Goal: Task Accomplishment & Management: Use online tool/utility

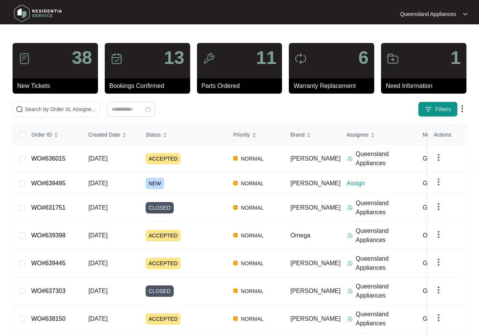
click at [77, 101] on div "38 New Tickets 13 Bookings Confirmed 11 Parts Ordered 6 Warranty Replacement 1 …" at bounding box center [239, 242] width 455 height 399
click at [77, 104] on span at bounding box center [56, 109] width 88 height 15
paste input "639495"
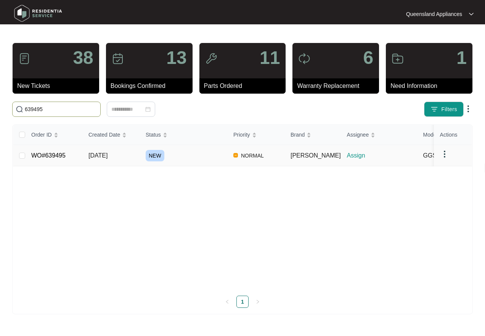
type input "639495"
click at [166, 160] on div "NEW" at bounding box center [187, 155] width 82 height 11
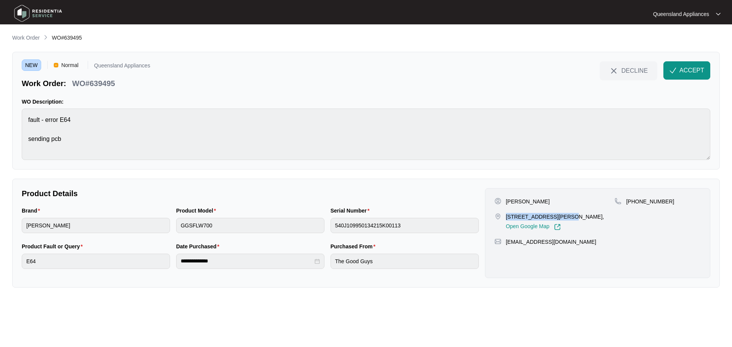
drag, startPoint x: 505, startPoint y: 216, endPoint x: 558, endPoint y: 218, distance: 53.4
click at [558, 218] on div "[STREET_ADDRESS][PERSON_NAME], Open Google Map" at bounding box center [554, 222] width 120 height 18
copy p "[STREET_ADDRESS][PERSON_NAME]"
click at [110, 82] on p "WO#639495" at bounding box center [93, 83] width 43 height 11
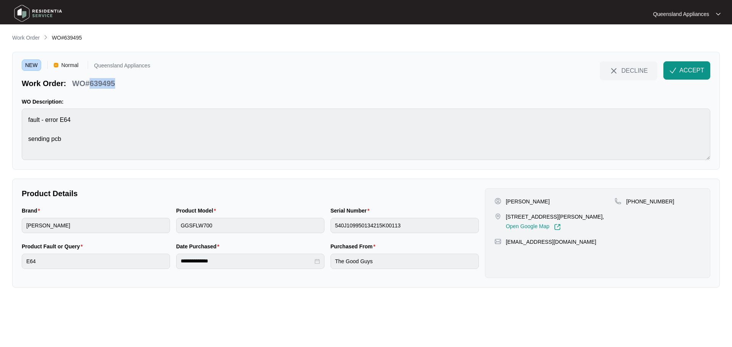
copy p "639495"
click at [653, 202] on p "[PHONE_NUMBER]" at bounding box center [650, 202] width 48 height 8
copy p "61406172047"
click at [674, 74] on span "button" at bounding box center [672, 72] width 7 height 6
